Goal: Task Accomplishment & Management: Manage account settings

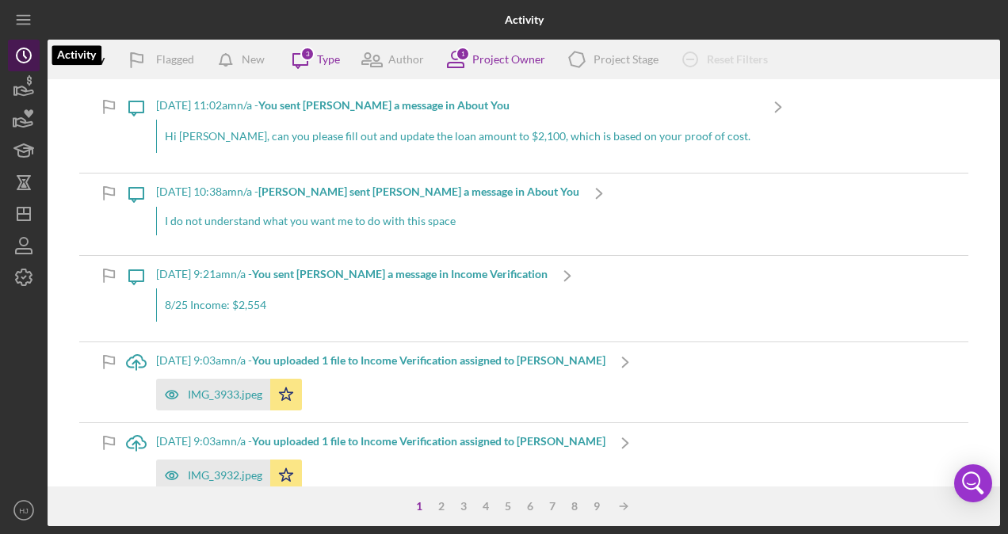
click at [22, 61] on icon "Icon/History" at bounding box center [24, 56] width 40 height 40
click at [21, 101] on icon "button" at bounding box center [24, 87] width 40 height 40
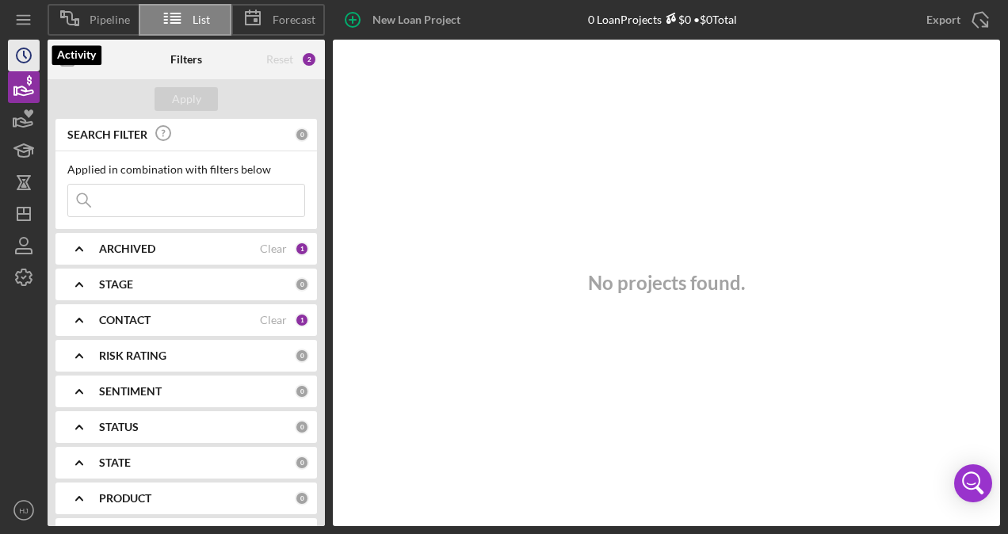
click at [26, 58] on polyline "button" at bounding box center [25, 55] width 2 height 6
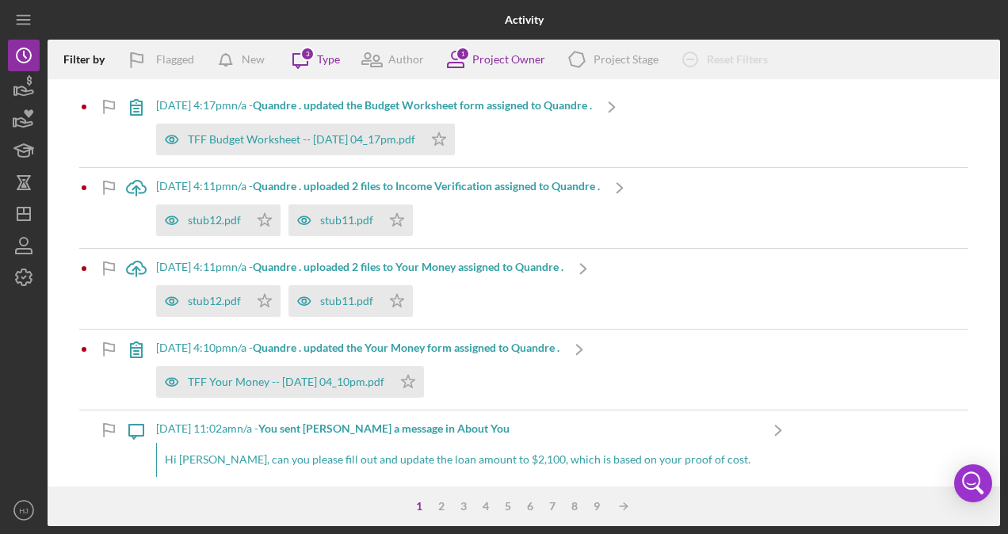
click at [314, 112] on div "[DATE] 4:17pm n/a - Quandre . updated the Budget Worksheet form assigned to Qua…" at bounding box center [374, 127] width 436 height 80
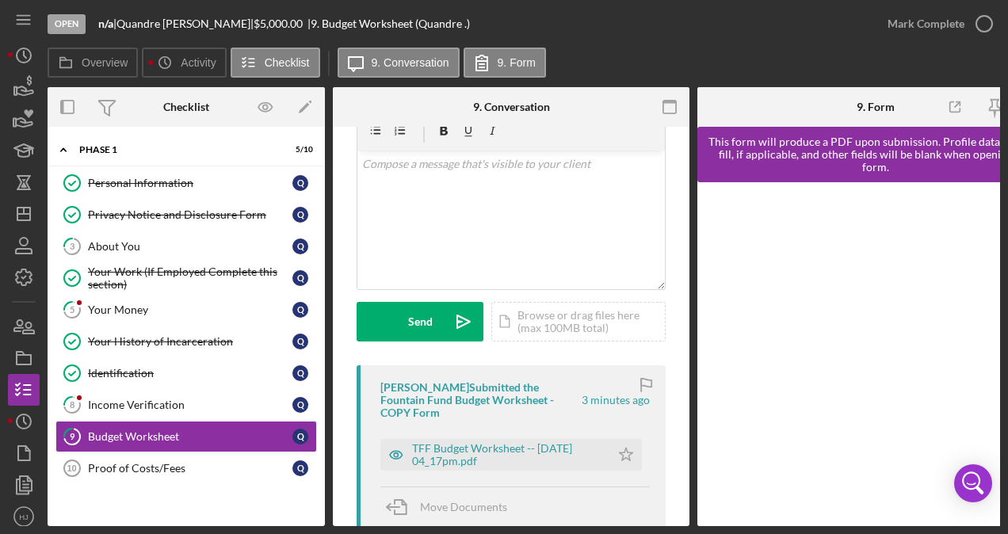
scroll to position [159, 0]
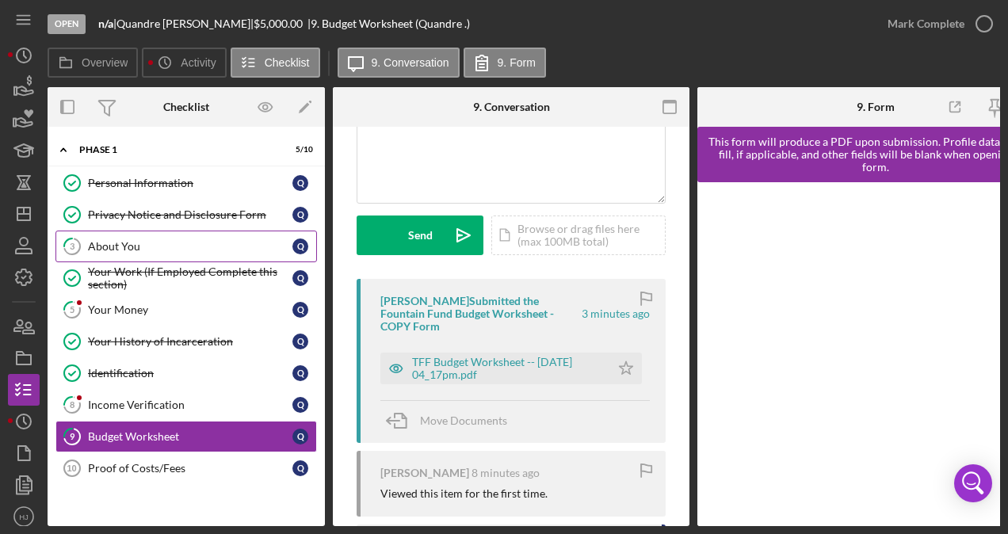
click at [119, 236] on link "3 About You Q" at bounding box center [186, 247] width 262 height 32
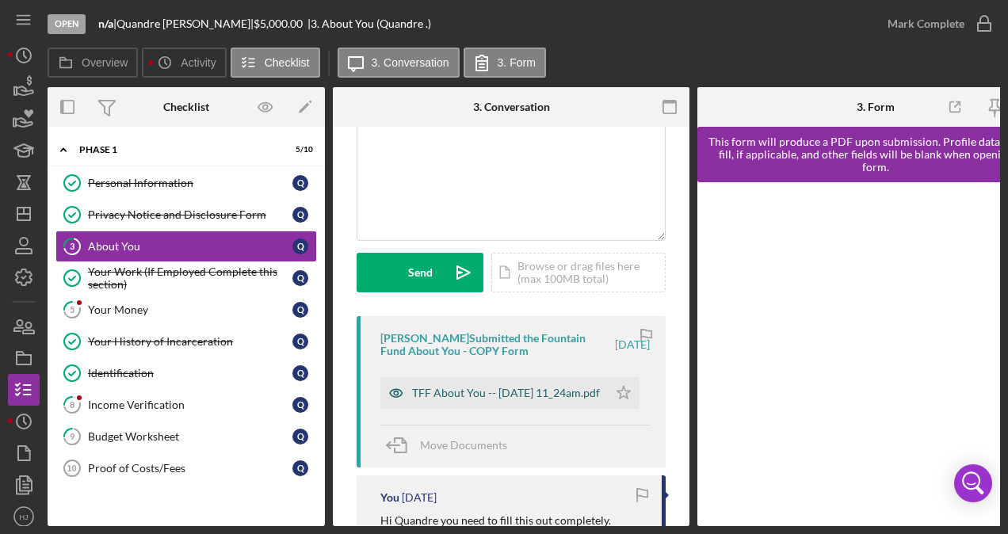
scroll to position [159, 0]
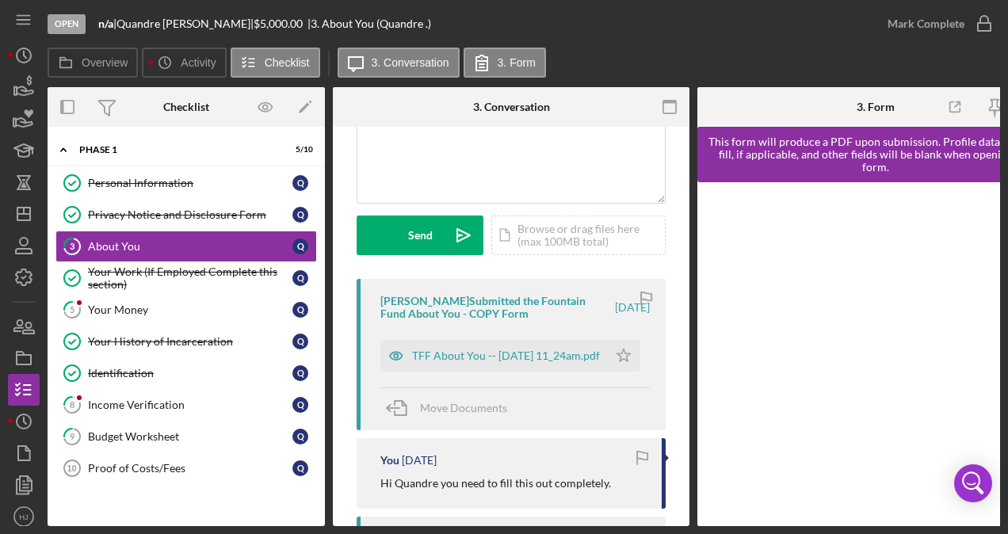
click at [465, 338] on div "TFF About You -- [DATE] 11_24am.pdf Icon/Star" at bounding box center [514, 352] width 267 height 40
click at [452, 350] on div "TFF About You -- [DATE] 11_24am.pdf" at bounding box center [506, 356] width 188 height 13
